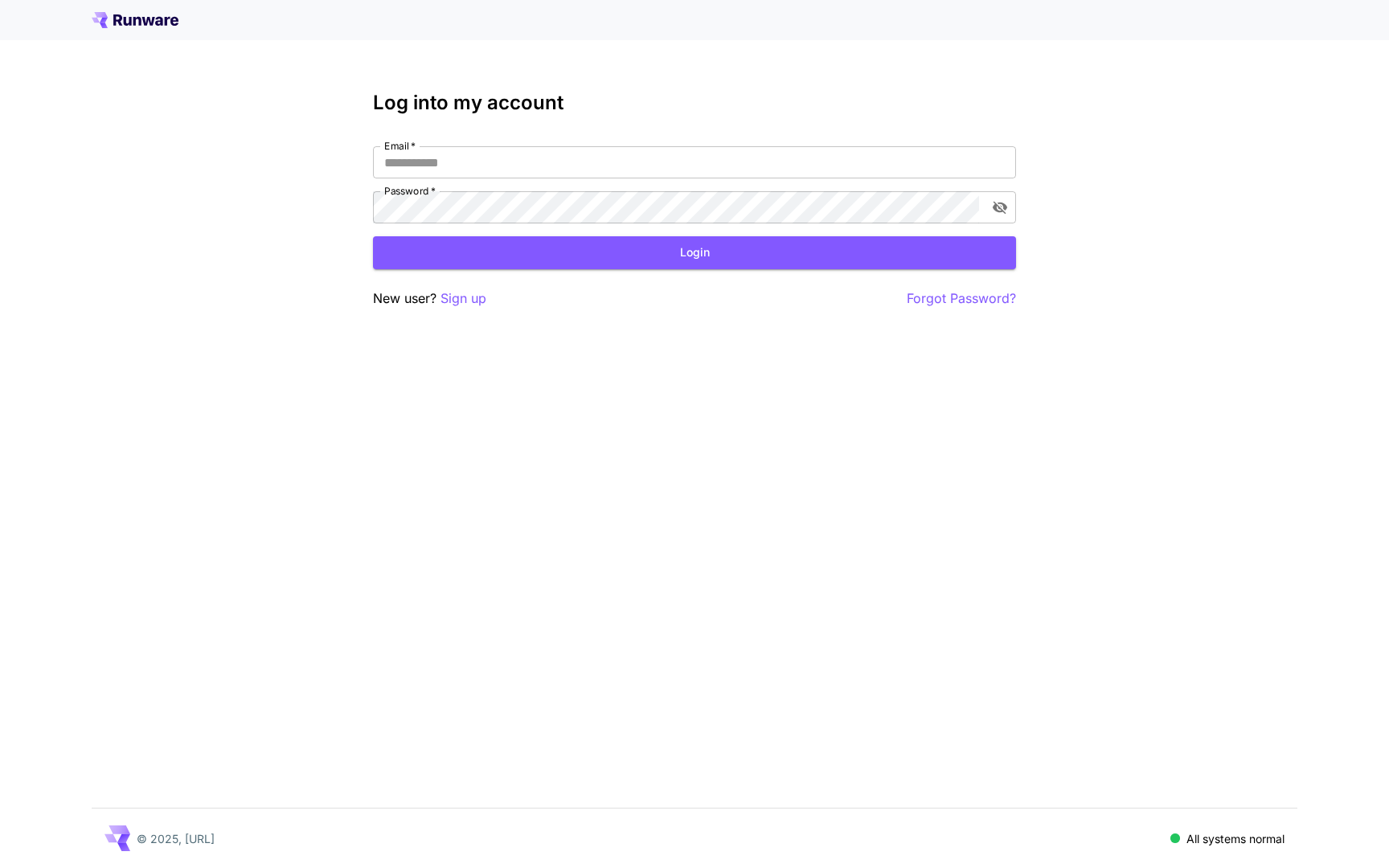
type input "**********"
click at [667, 272] on div "**********" at bounding box center [694, 200] width 643 height 217
click at [667, 262] on button "Login" at bounding box center [694, 252] width 643 height 33
